Goal: Use online tool/utility: Utilize a website feature to perform a specific function

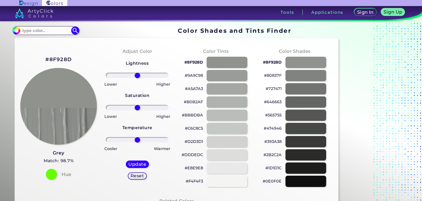
click at [71, 99] on img at bounding box center [58, 106] width 77 height 77
click at [64, 123] on img at bounding box center [58, 106] width 77 height 77
click at [80, 92] on img at bounding box center [58, 106] width 77 height 77
click at [312, 88] on div at bounding box center [305, 88] width 41 height 11
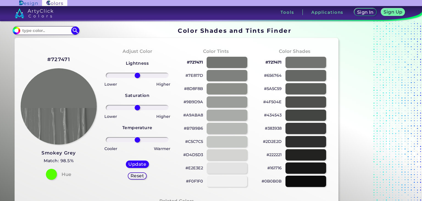
click at [249, 86] on div "#8D8F8B" at bounding box center [216, 88] width 70 height 13
click at [238, 107] on div at bounding box center [226, 101] width 41 height 11
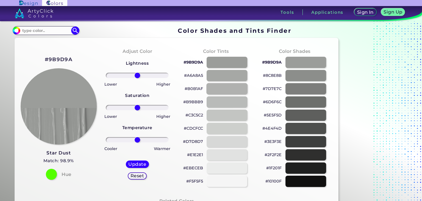
click at [236, 88] on div at bounding box center [226, 88] width 41 height 11
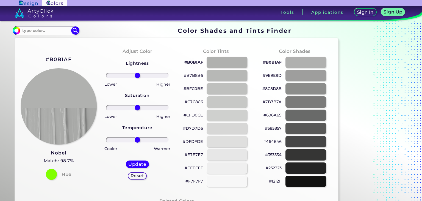
click at [227, 123] on div at bounding box center [227, 128] width 41 height 11
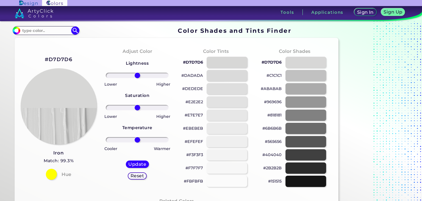
click at [229, 142] on div at bounding box center [226, 141] width 41 height 11
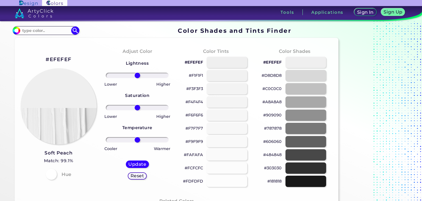
click at [229, 153] on div at bounding box center [226, 154] width 41 height 11
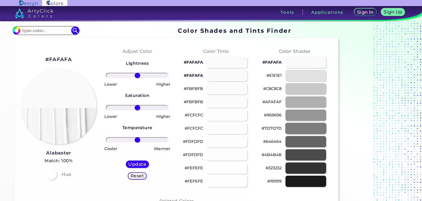
click at [318, 126] on div at bounding box center [305, 128] width 41 height 11
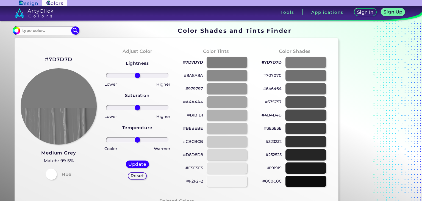
click at [310, 118] on div at bounding box center [305, 114] width 41 height 11
type input "#4b4b4b"
